Goal: Information Seeking & Learning: Learn about a topic

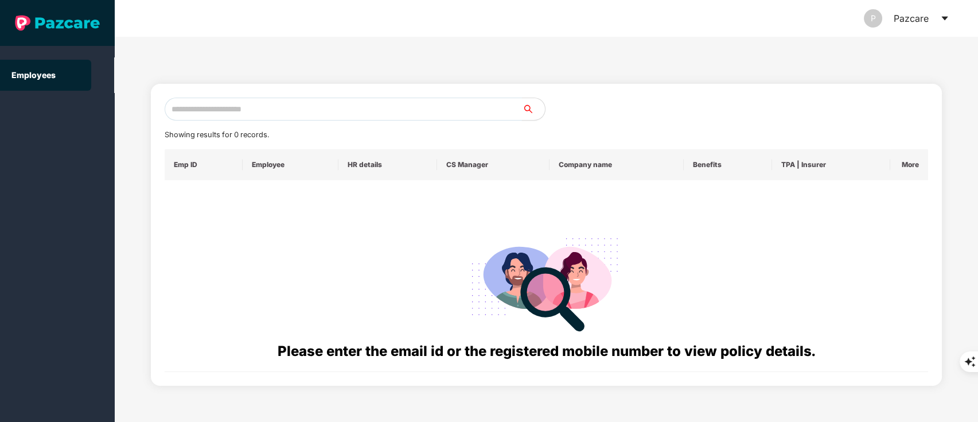
click at [209, 104] on input "text" at bounding box center [344, 109] width 358 height 23
paste input "**********"
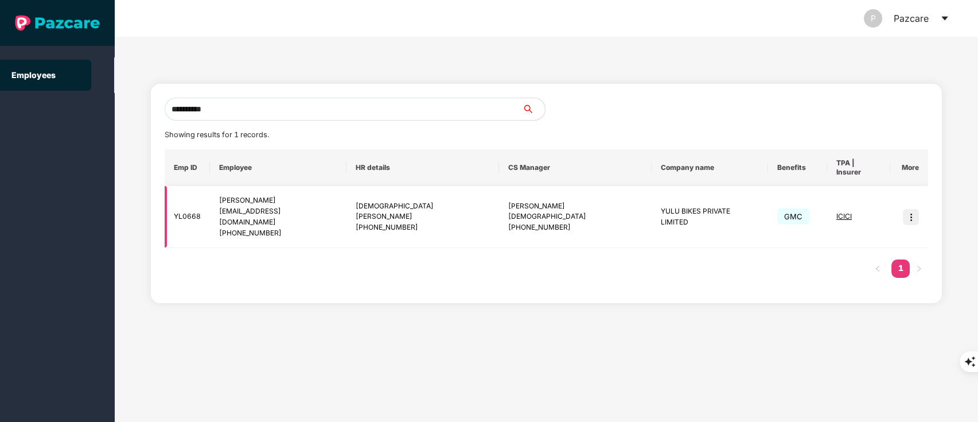
type input "**********"
click at [909, 209] on img at bounding box center [911, 217] width 16 height 16
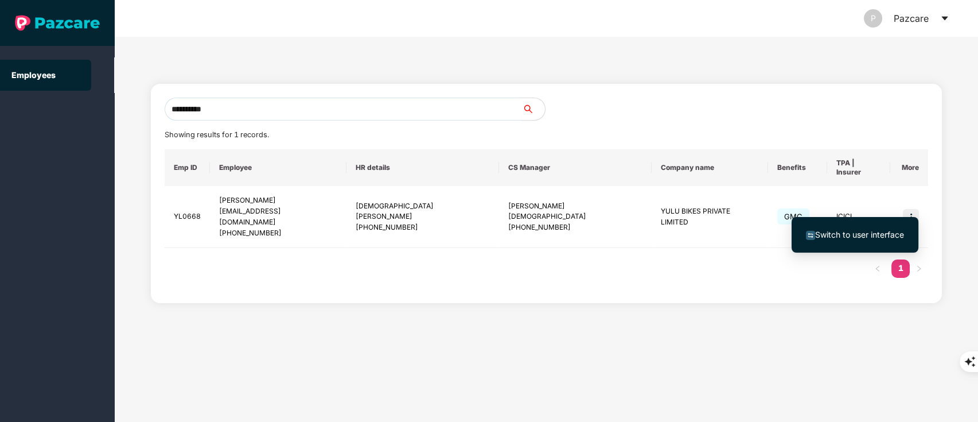
click at [892, 228] on span "Switch to user interface" at bounding box center [855, 234] width 98 height 13
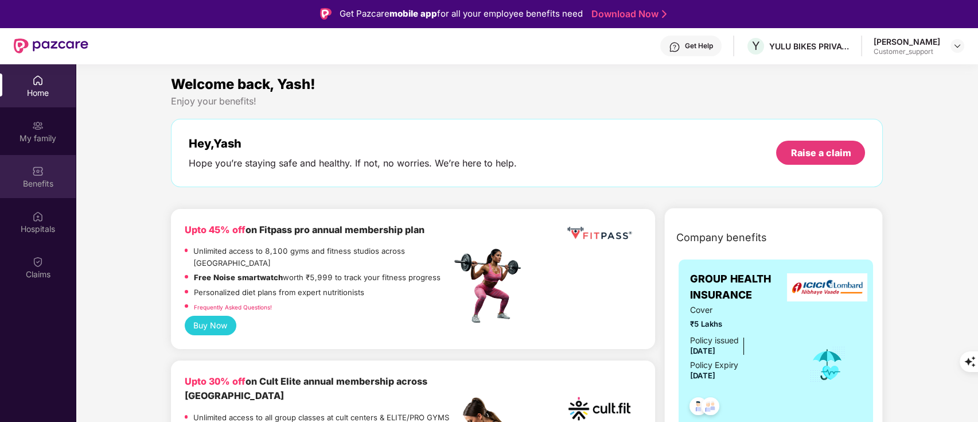
click at [13, 181] on div "Benefits" at bounding box center [38, 183] width 76 height 11
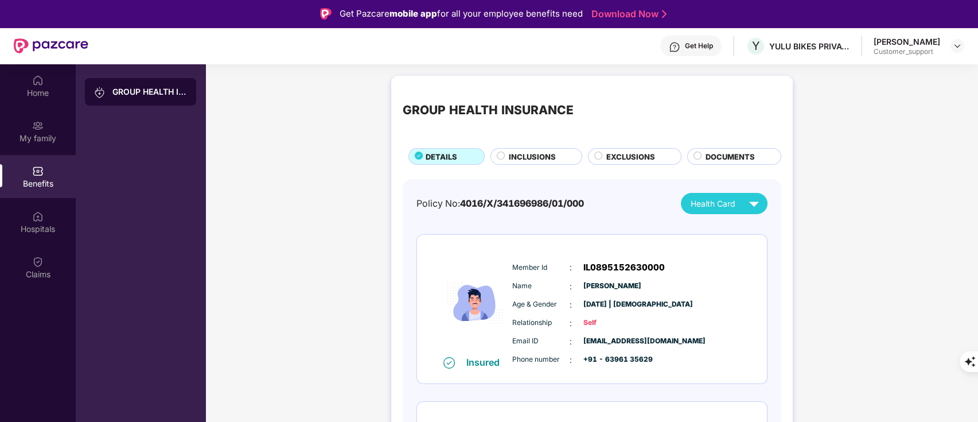
click at [642, 157] on span "EXCLUSIONS" at bounding box center [630, 156] width 49 height 11
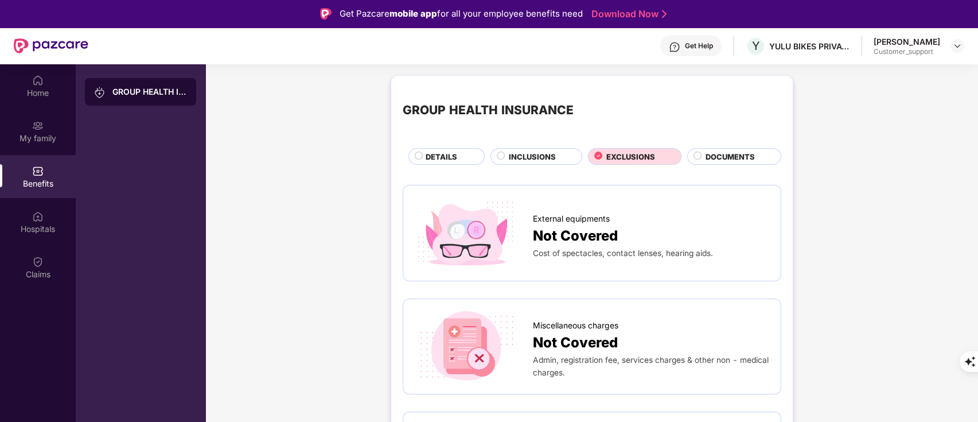
click at [513, 149] on div "INCLUSIONS" at bounding box center [536, 156] width 92 height 17
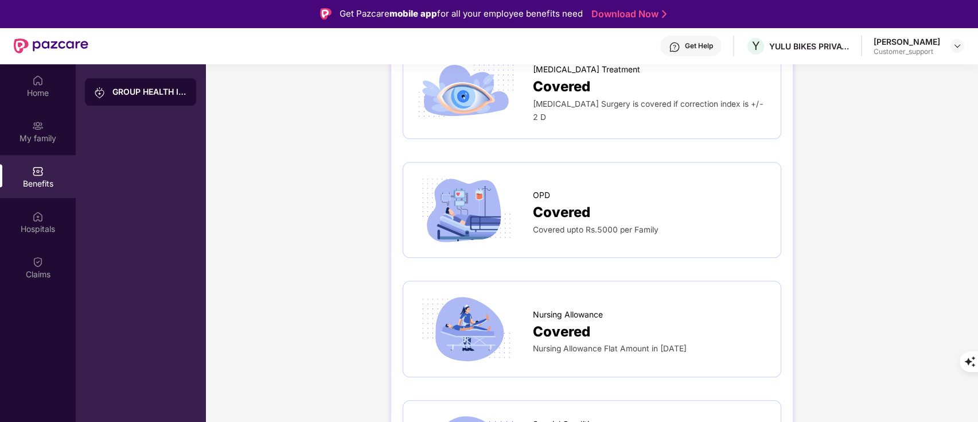
scroll to position [1792, 0]
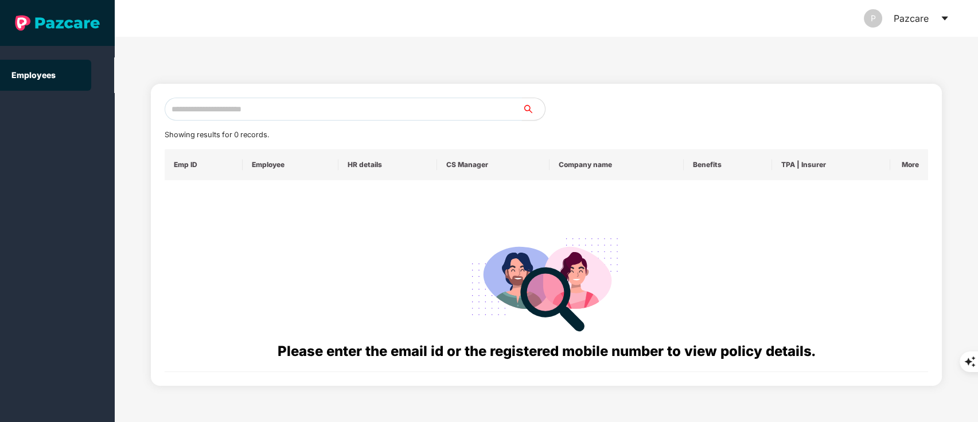
click at [262, 100] on input "text" at bounding box center [344, 109] width 358 height 23
paste input "**********"
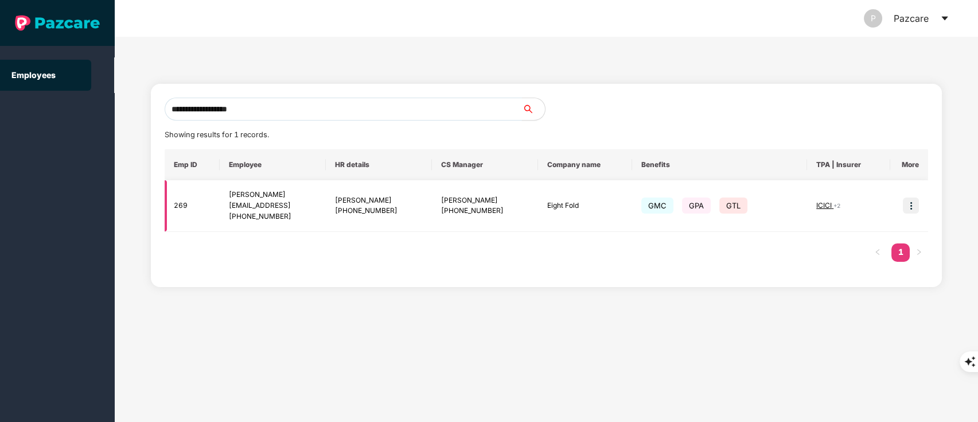
type input "**********"
click at [907, 203] on img at bounding box center [911, 205] width 16 height 16
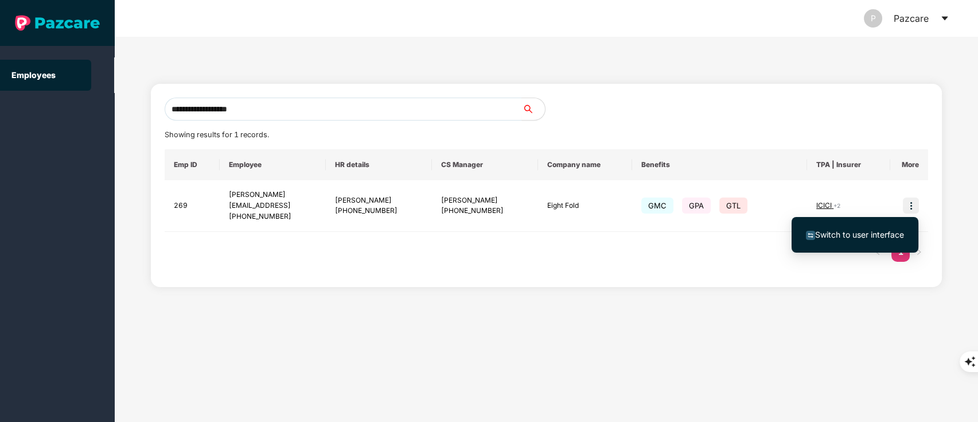
click at [856, 237] on span "Switch to user interface" at bounding box center [859, 234] width 89 height 10
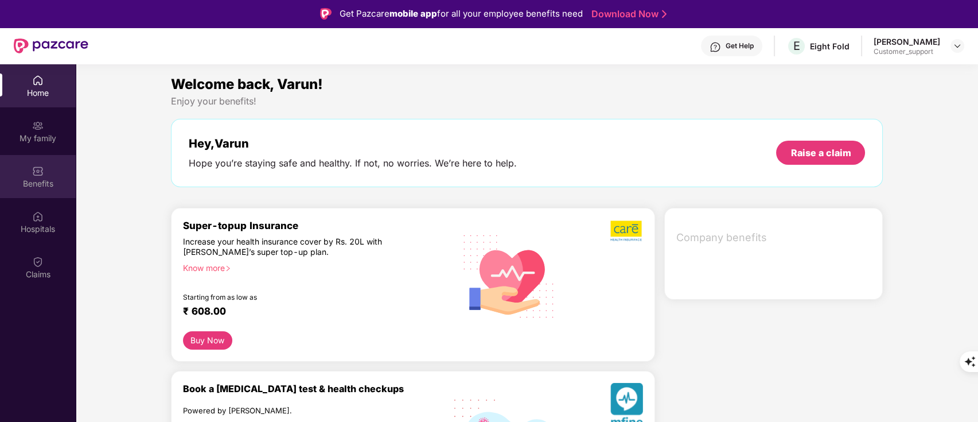
click at [47, 174] on div "Benefits" at bounding box center [38, 176] width 76 height 43
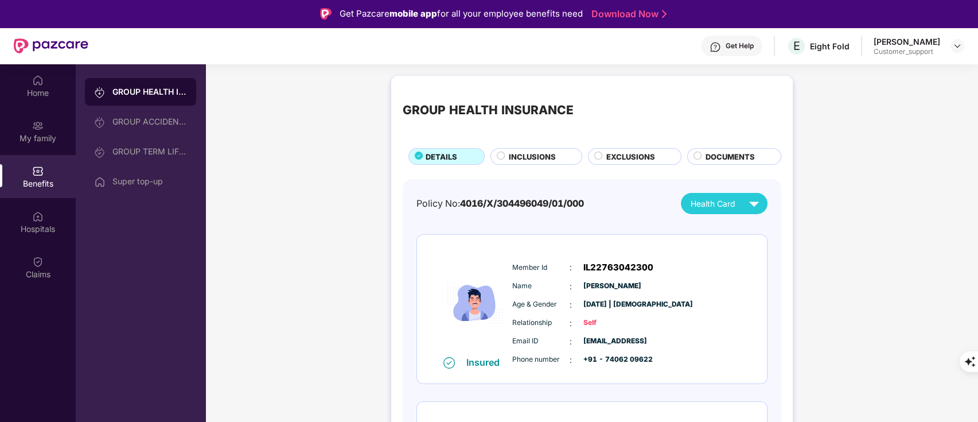
click at [142, 185] on div "Super top-up" at bounding box center [149, 181] width 75 height 9
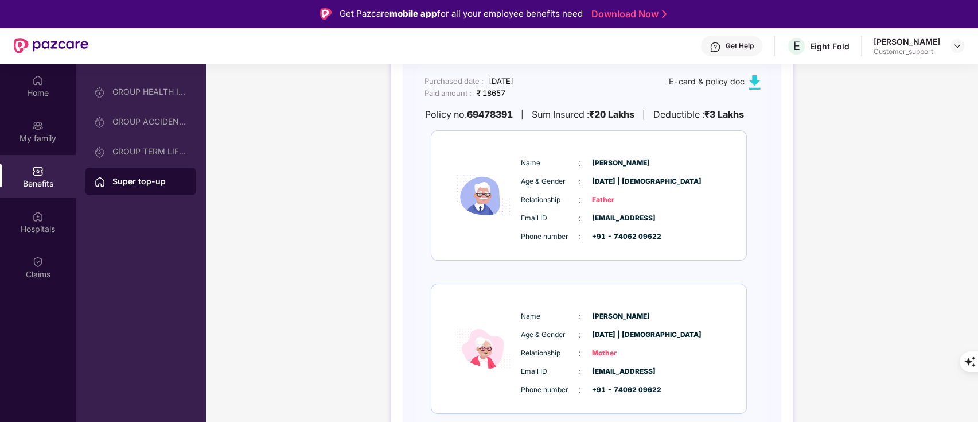
scroll to position [0, 0]
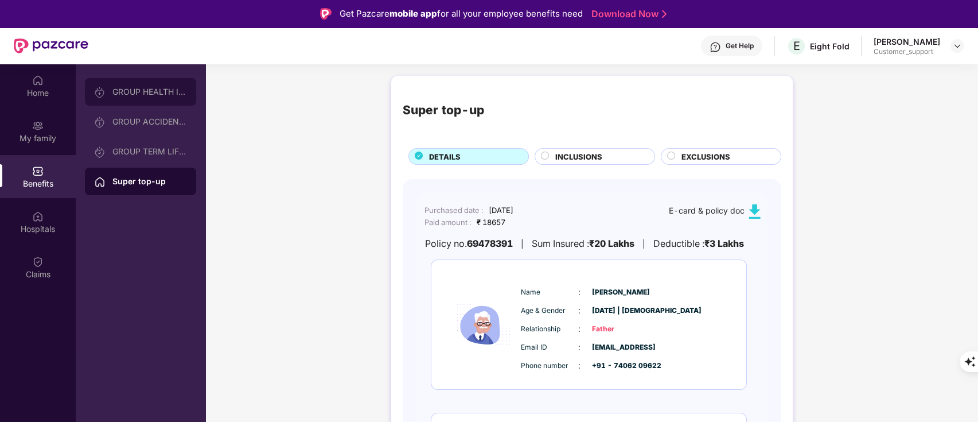
click at [102, 94] on img at bounding box center [99, 92] width 11 height 11
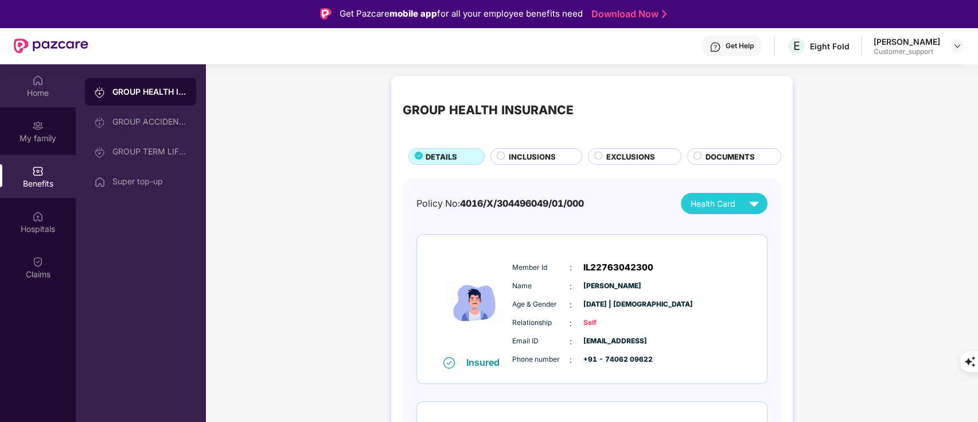
click at [33, 95] on div "Home" at bounding box center [38, 92] width 76 height 11
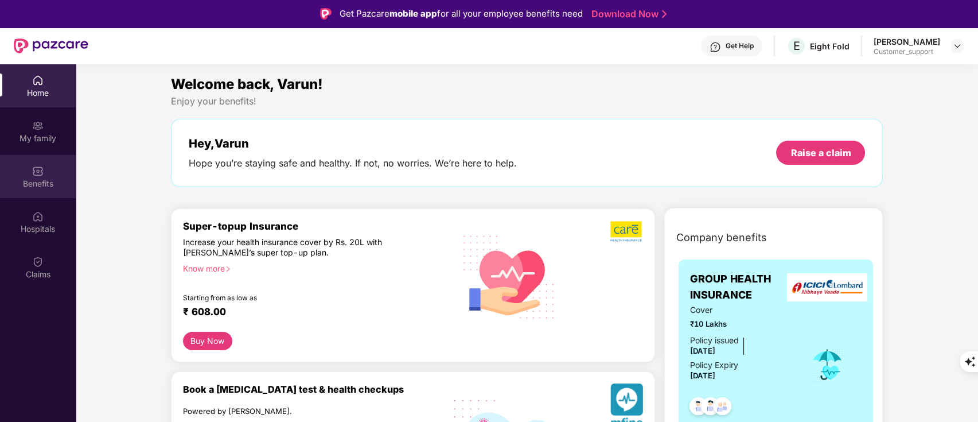
click at [40, 181] on div "Benefits" at bounding box center [38, 183] width 76 height 11
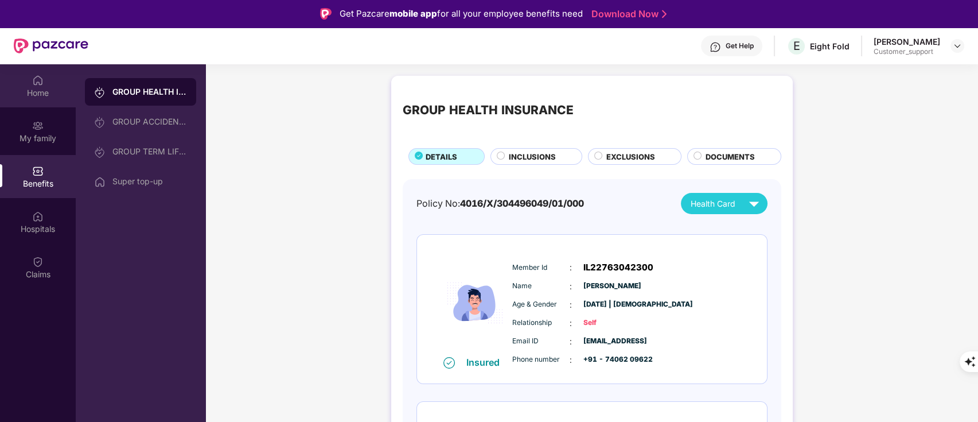
click at [28, 71] on div "Home" at bounding box center [38, 85] width 76 height 43
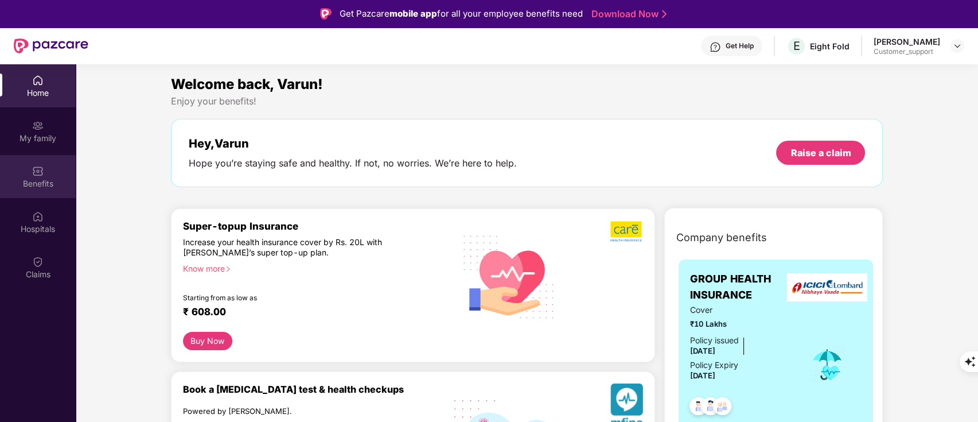
click at [50, 181] on div "Benefits" at bounding box center [38, 183] width 76 height 11
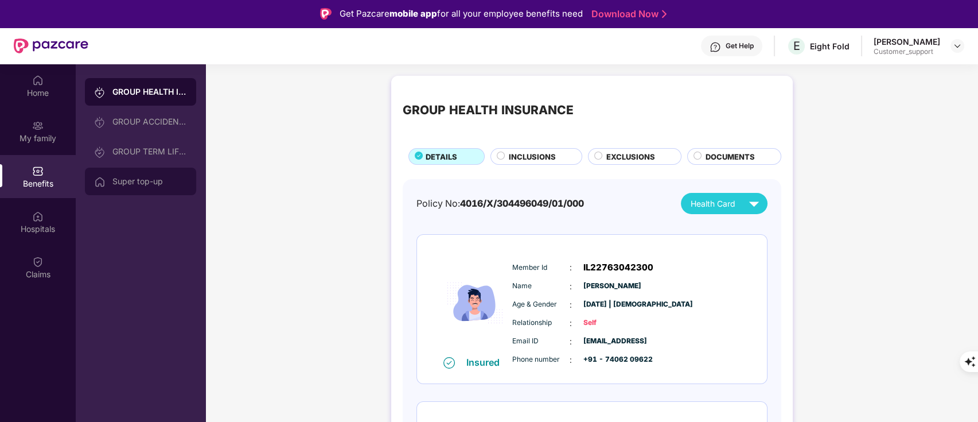
click at [159, 188] on div "Super top-up" at bounding box center [140, 181] width 111 height 28
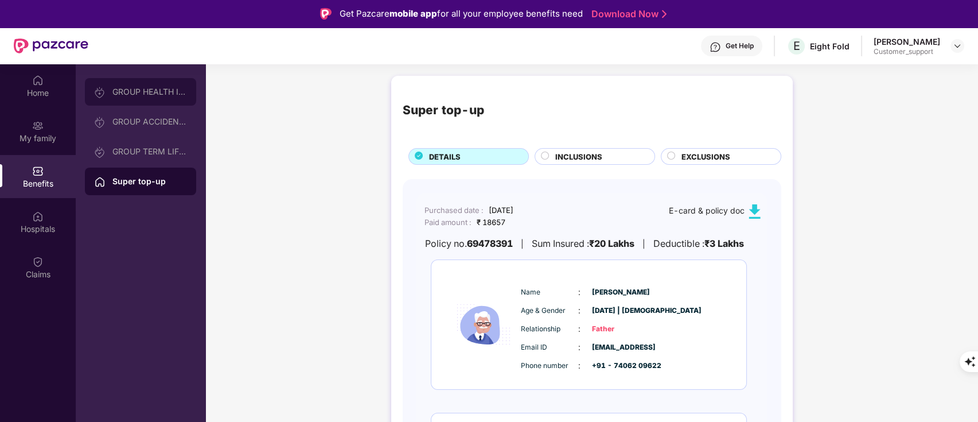
click at [151, 98] on div "GROUP HEALTH INSURANCE" at bounding box center [140, 92] width 111 height 28
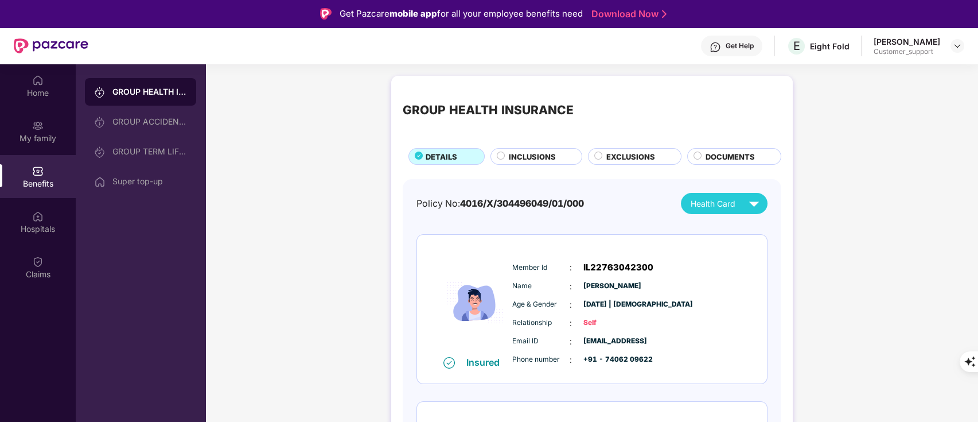
click at [529, 159] on span "INCLUSIONS" at bounding box center [532, 156] width 47 height 11
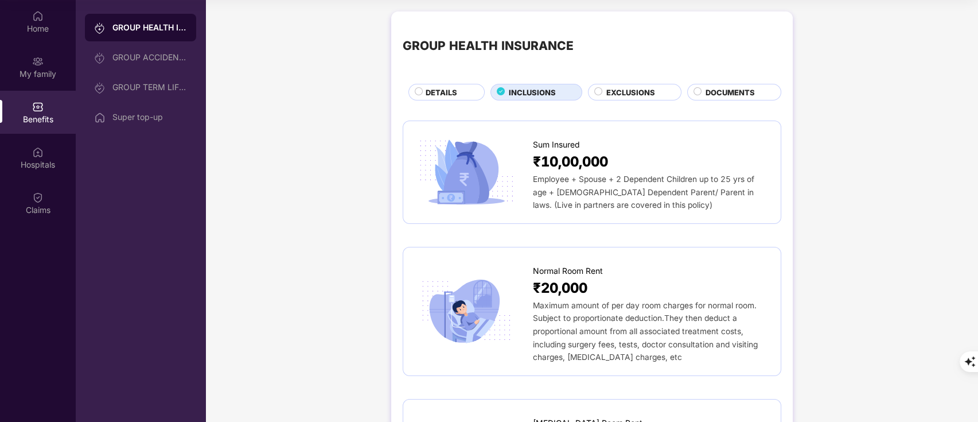
click at [636, 94] on span "EXCLUSIONS" at bounding box center [630, 92] width 49 height 11
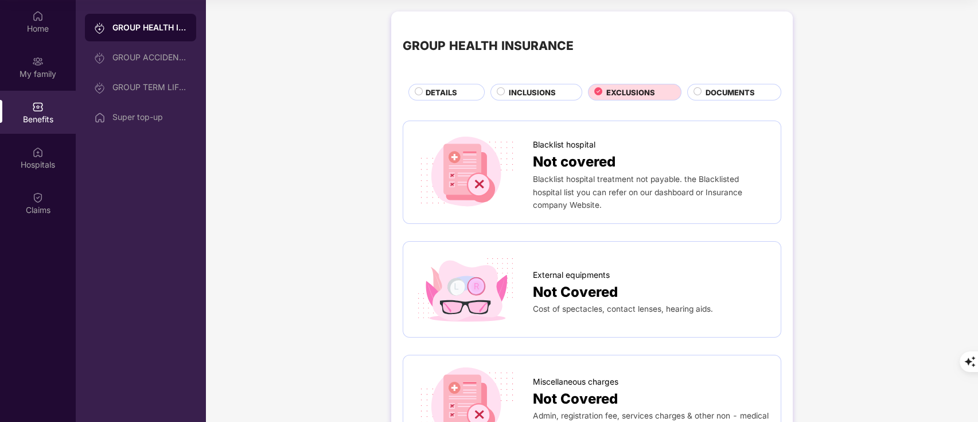
click at [525, 85] on div "INCLUSIONS" at bounding box center [536, 92] width 92 height 17
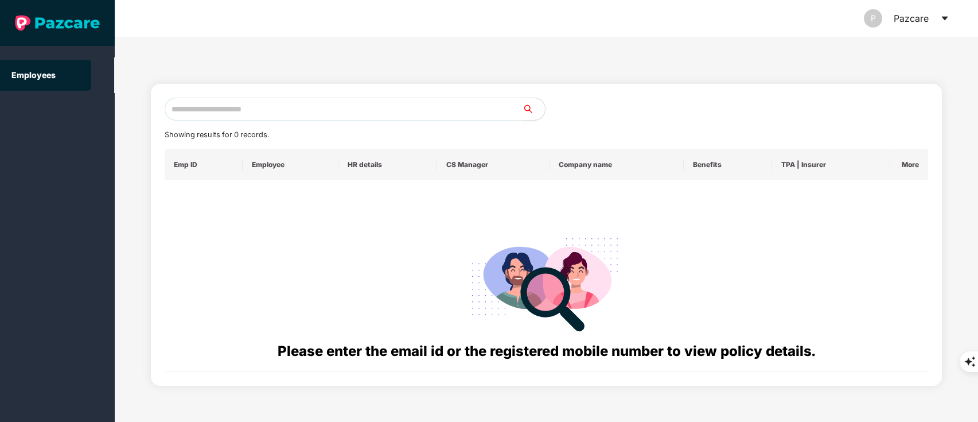
click at [264, 118] on input "text" at bounding box center [344, 109] width 358 height 23
paste input "**********"
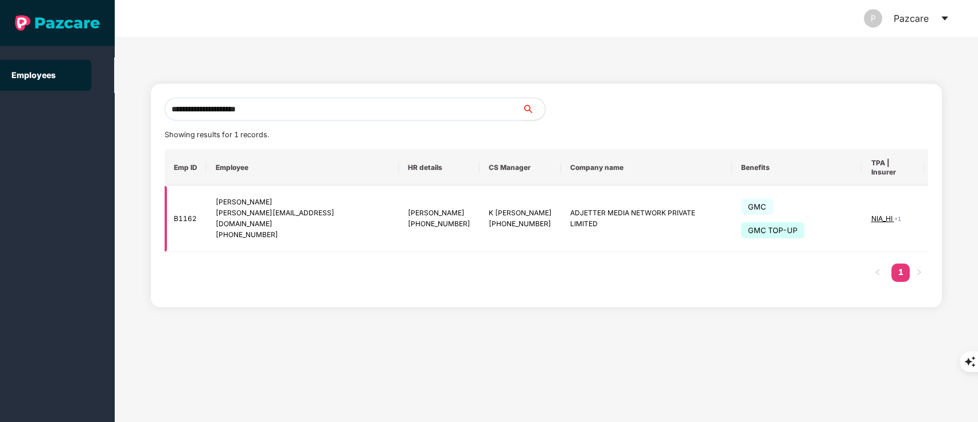
type input "**********"
click at [940, 211] on img at bounding box center [948, 219] width 16 height 16
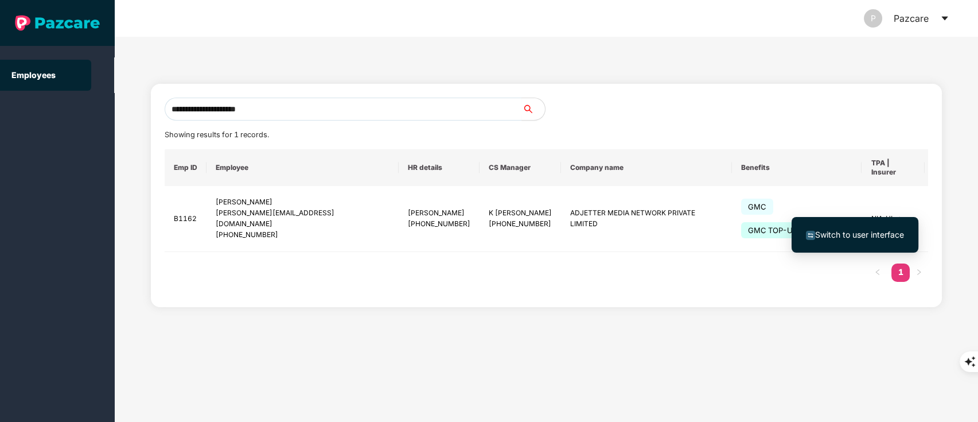
click at [867, 236] on span "Switch to user interface" at bounding box center [859, 234] width 89 height 10
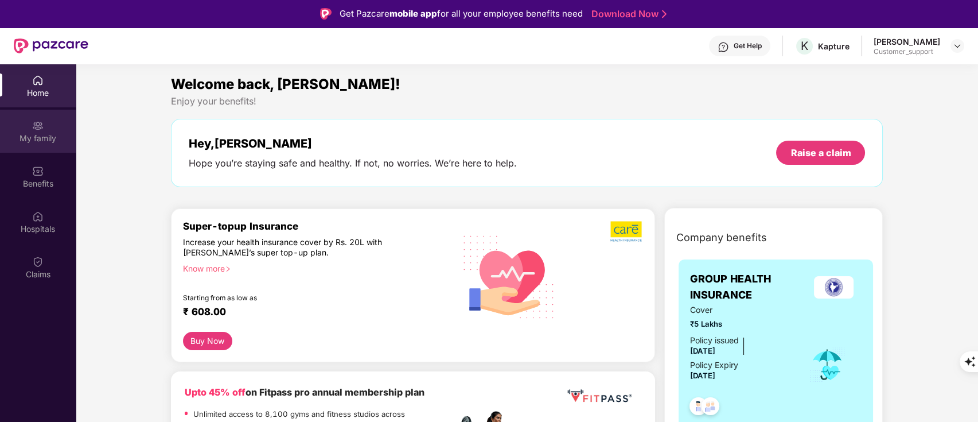
click at [45, 142] on div "My family" at bounding box center [38, 137] width 76 height 11
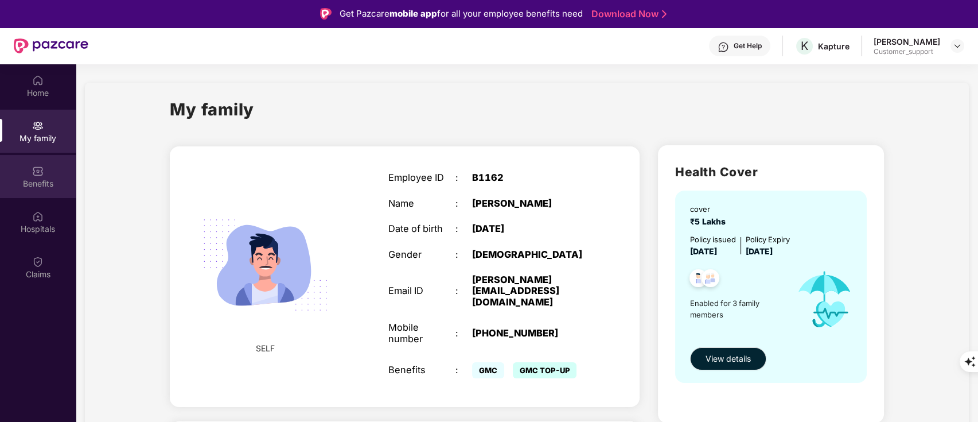
click at [36, 159] on div "Benefits" at bounding box center [38, 176] width 76 height 43
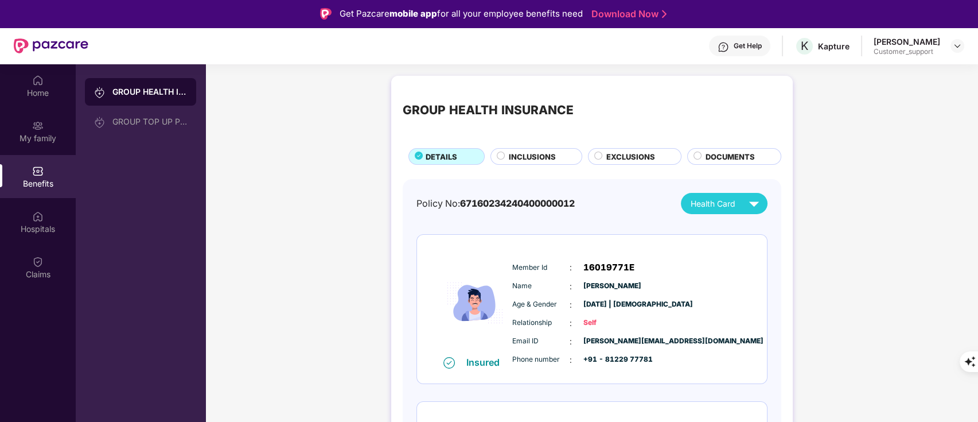
click at [527, 158] on span "INCLUSIONS" at bounding box center [532, 156] width 47 height 11
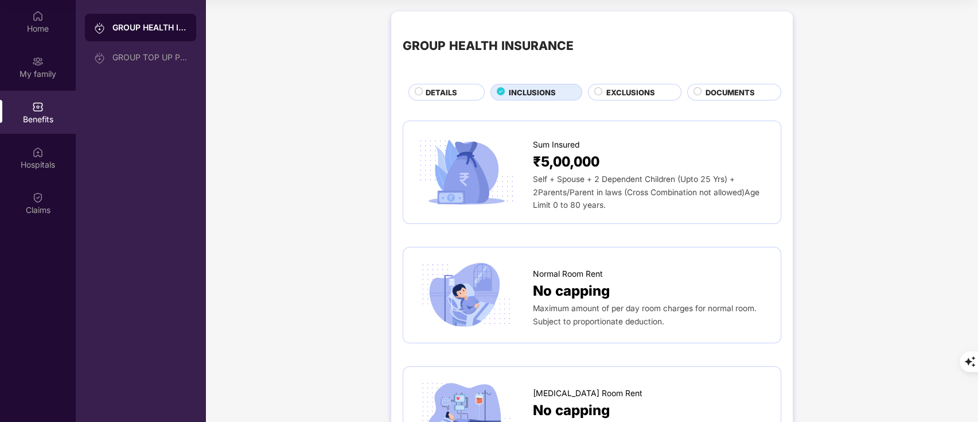
click at [613, 84] on div "EXCLUSIONS" at bounding box center [634, 92] width 93 height 17
